Goal: Check status: Check status

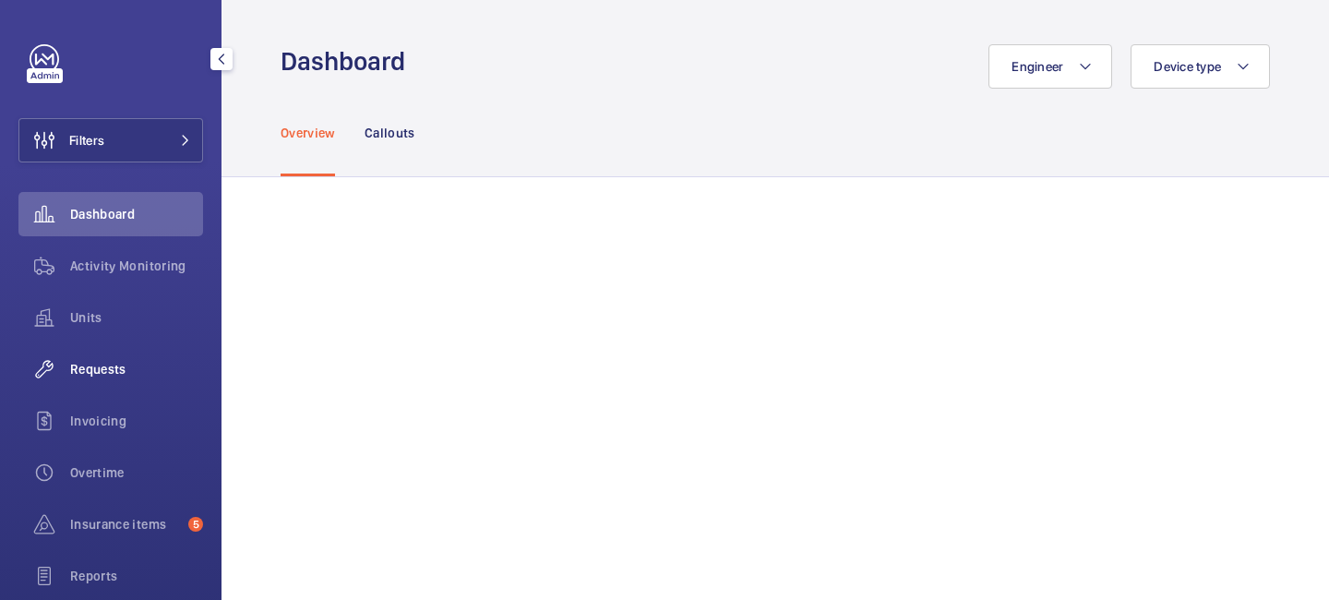
click at [126, 373] on span "Requests" at bounding box center [136, 369] width 133 height 18
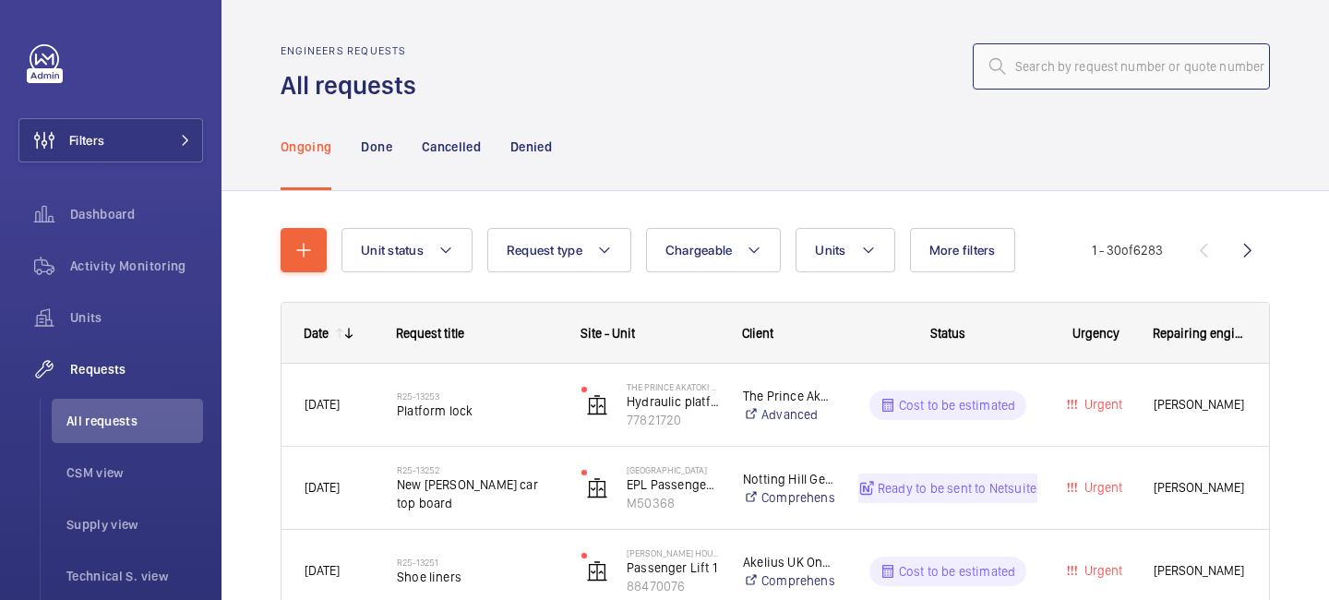
click at [1080, 78] on input "text" at bounding box center [1121, 66] width 297 height 46
paste input "R25-11786"
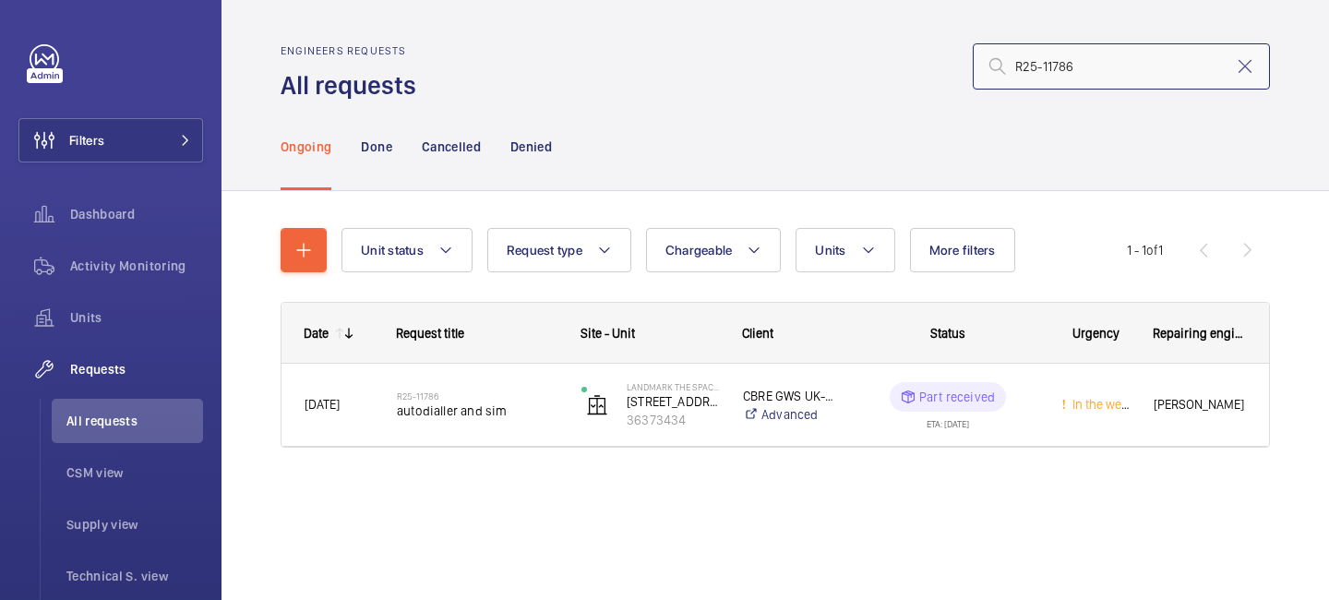
type input "R25-11786"
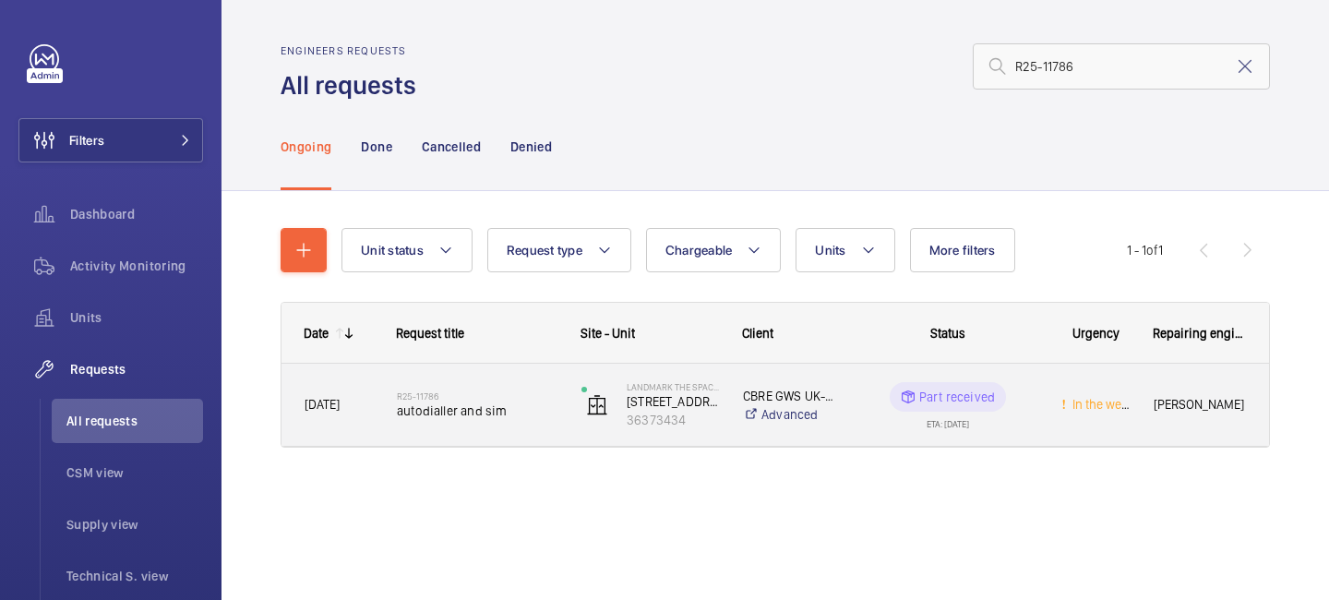
click at [687, 430] on div "Landmark The Space Mayfair 49 Grosvenor Street 36373434" at bounding box center [639, 405] width 160 height 76
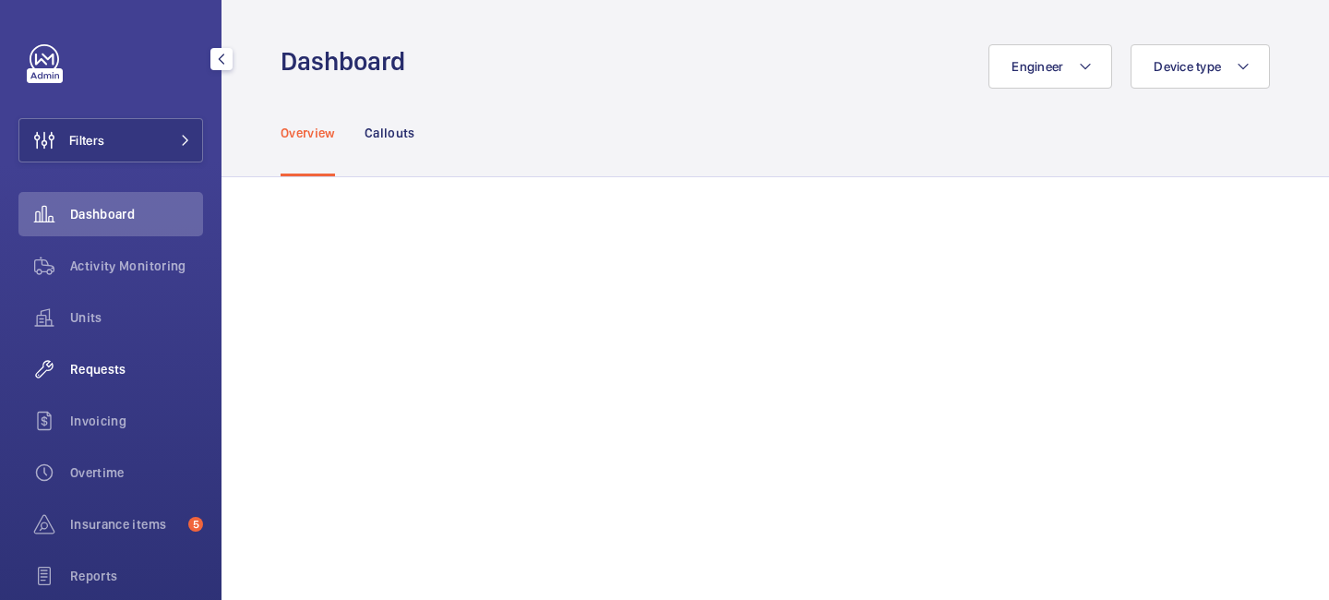
click at [111, 378] on div "Requests" at bounding box center [110, 369] width 185 height 44
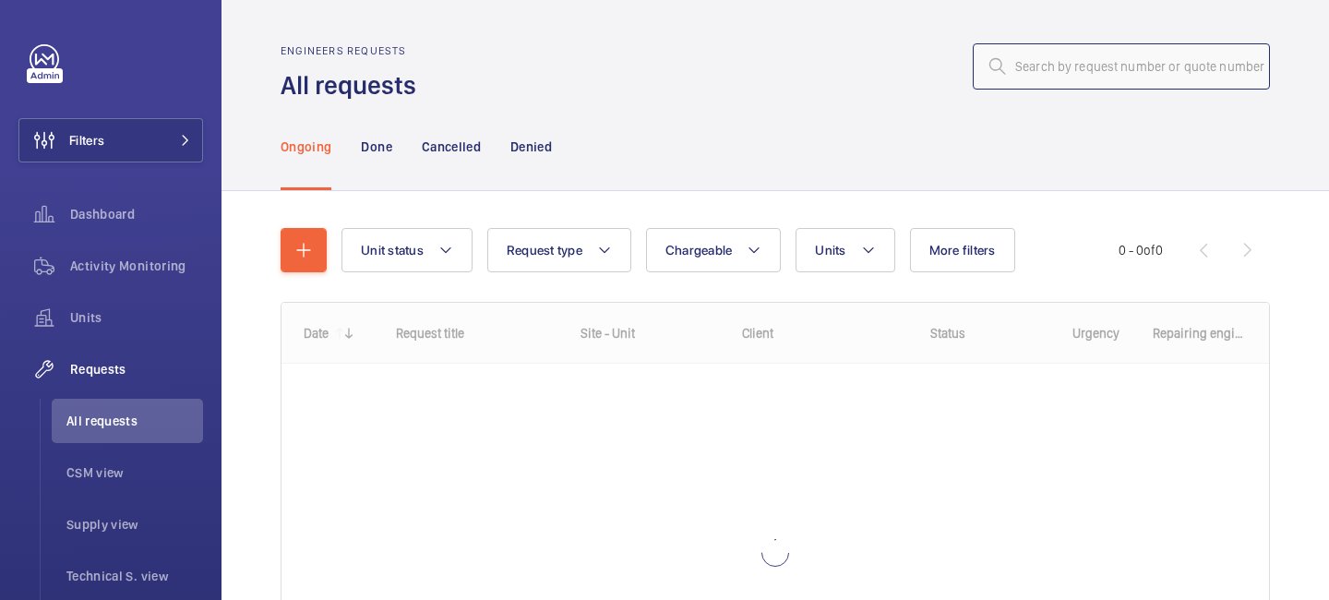
drag, startPoint x: 1074, startPoint y: 68, endPoint x: 1072, endPoint y: 59, distance: 9.6
click at [1073, 67] on input "text" at bounding box center [1121, 66] width 297 height 46
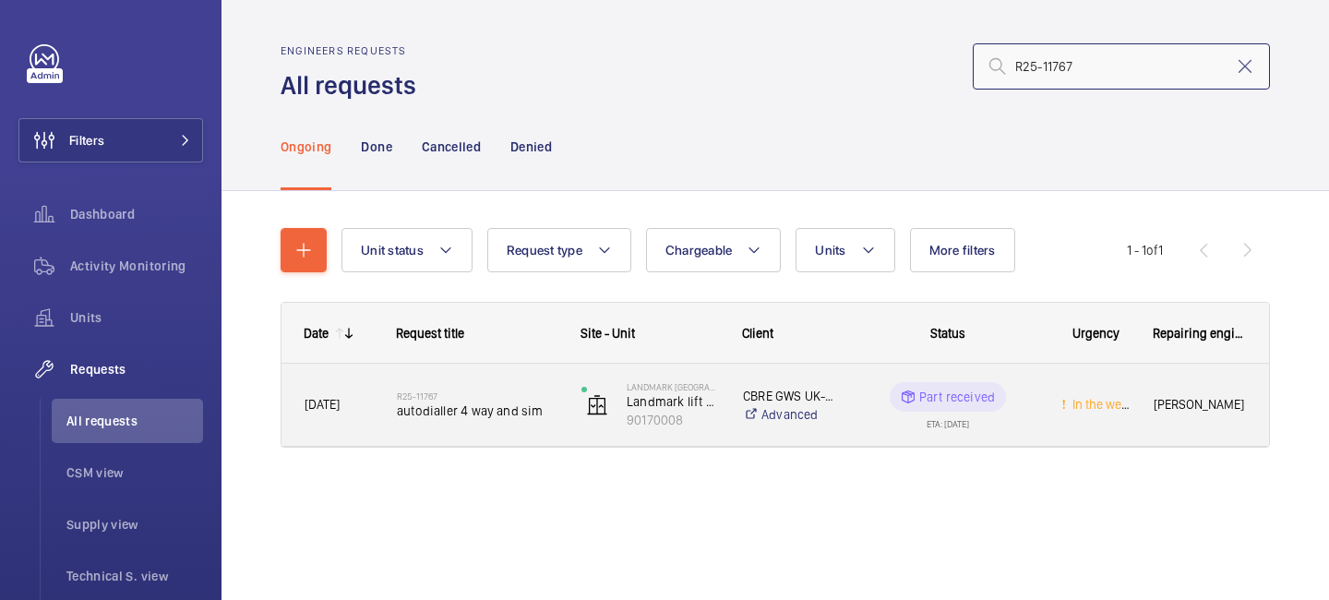
type input "R25-11767"
click at [466, 399] on h2 "R25-11767" at bounding box center [477, 395] width 161 height 11
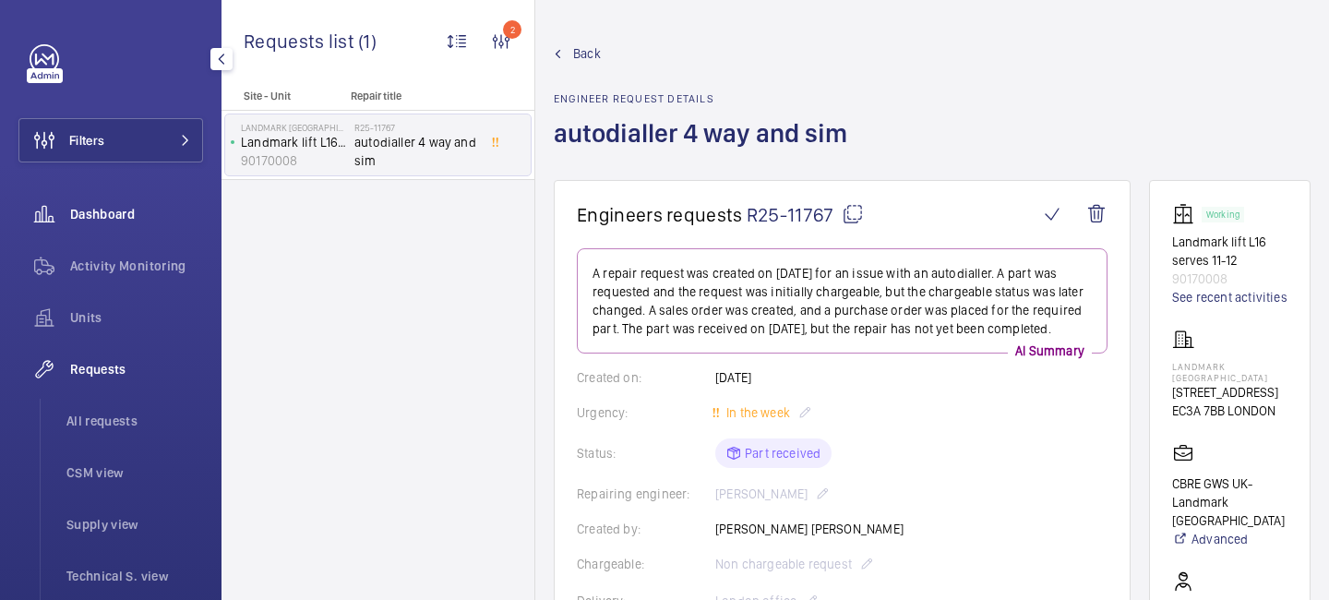
click at [126, 225] on div "Dashboard" at bounding box center [110, 214] width 185 height 44
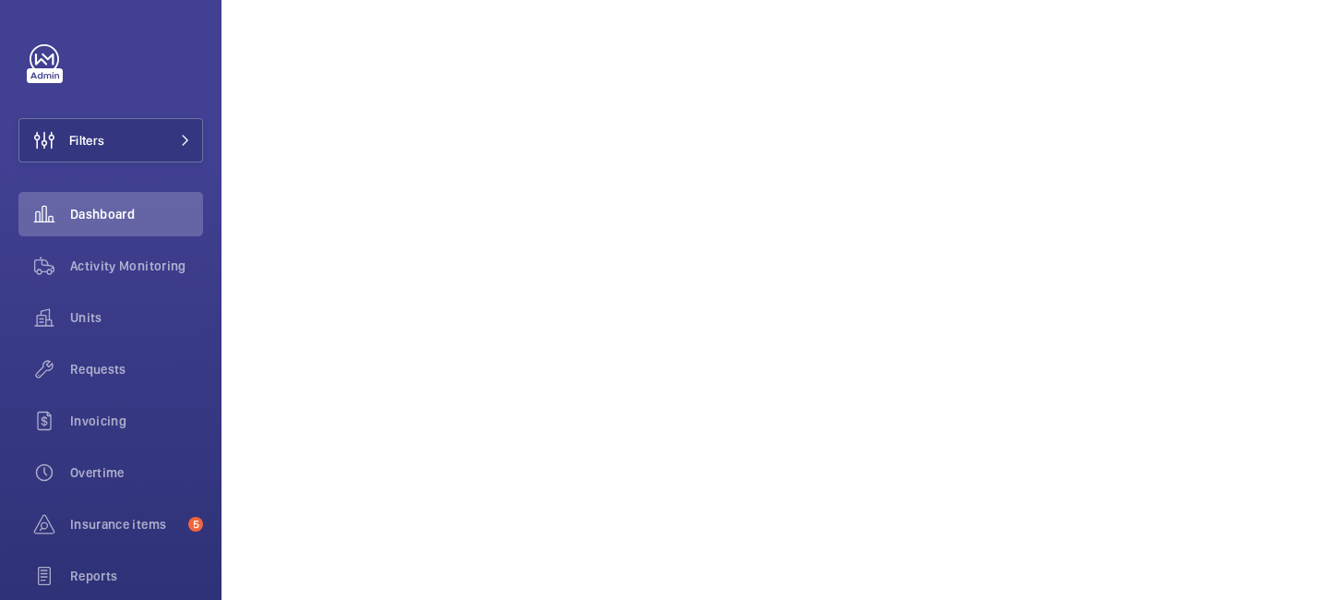
scroll to position [935, 0]
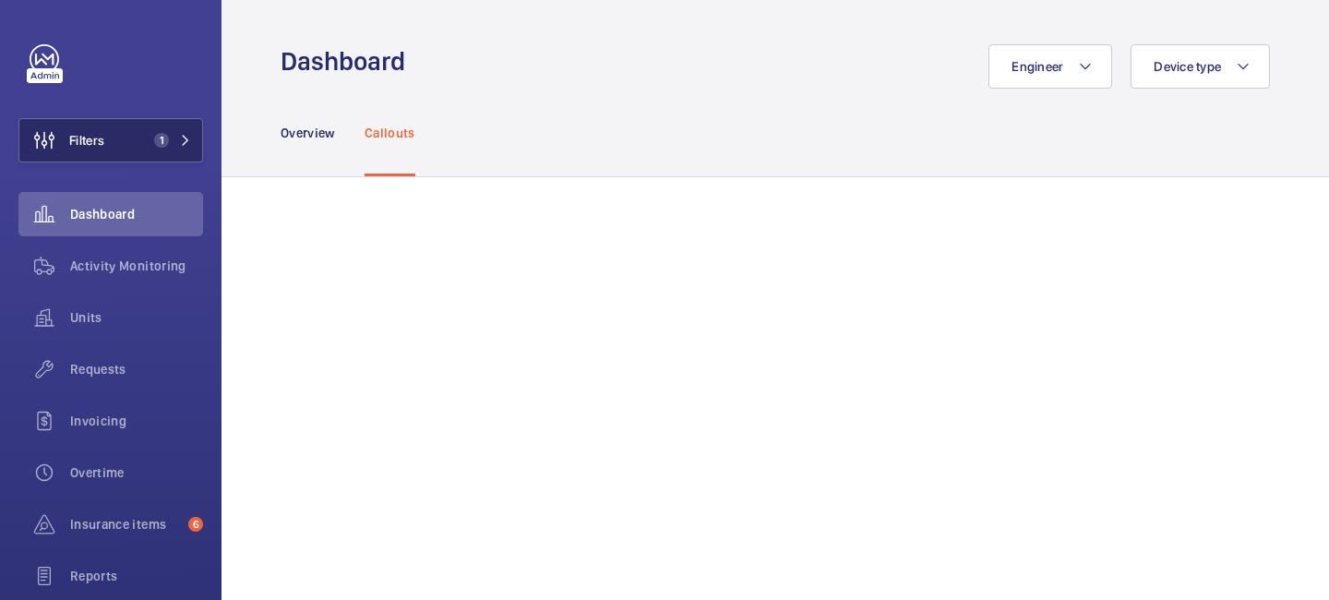
click at [179, 133] on span "1" at bounding box center [169, 140] width 44 height 15
click at [182, 141] on mat-icon at bounding box center [185, 140] width 11 height 11
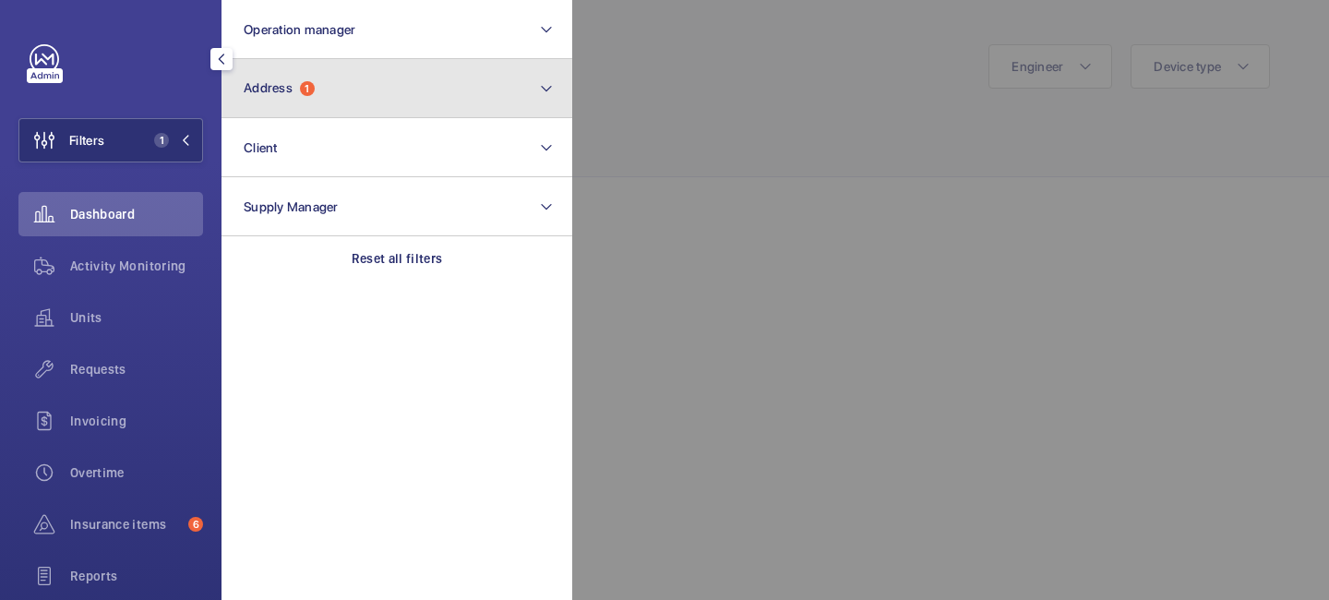
click at [293, 97] on button "Address 1" at bounding box center [397, 88] width 351 height 59
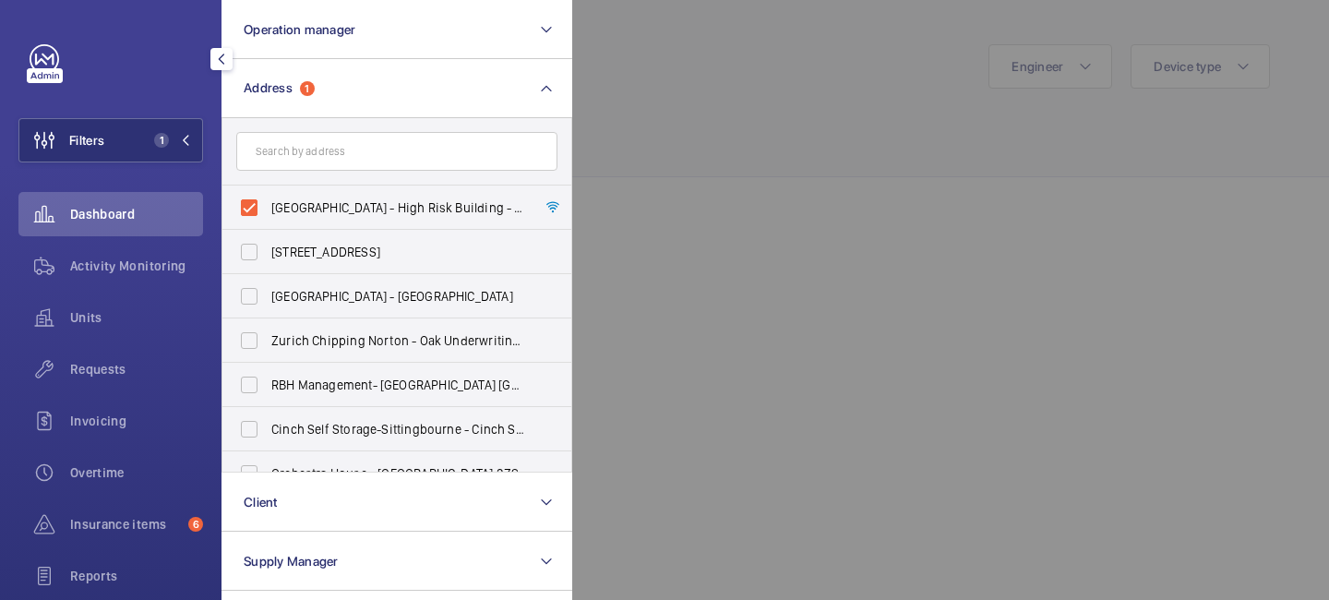
click at [646, 91] on div at bounding box center [1236, 300] width 1329 height 600
